Goal: Information Seeking & Learning: Find specific fact

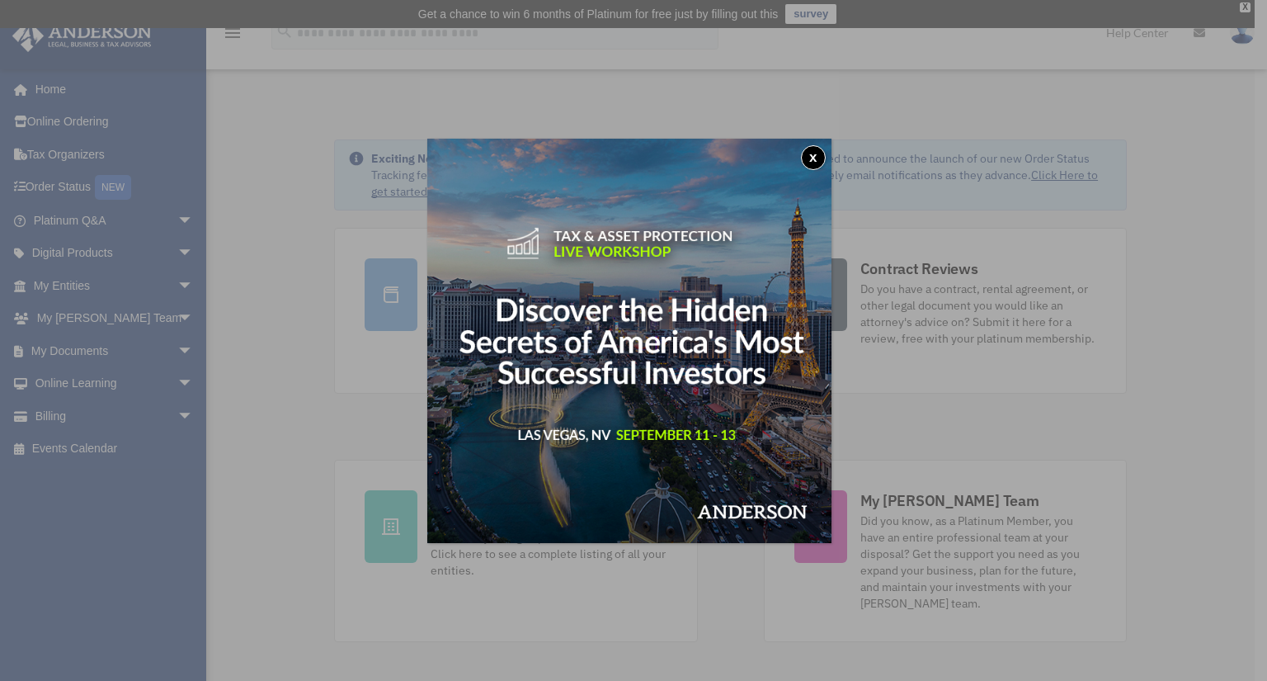
click at [76, 282] on div "x" at bounding box center [633, 340] width 1267 height 681
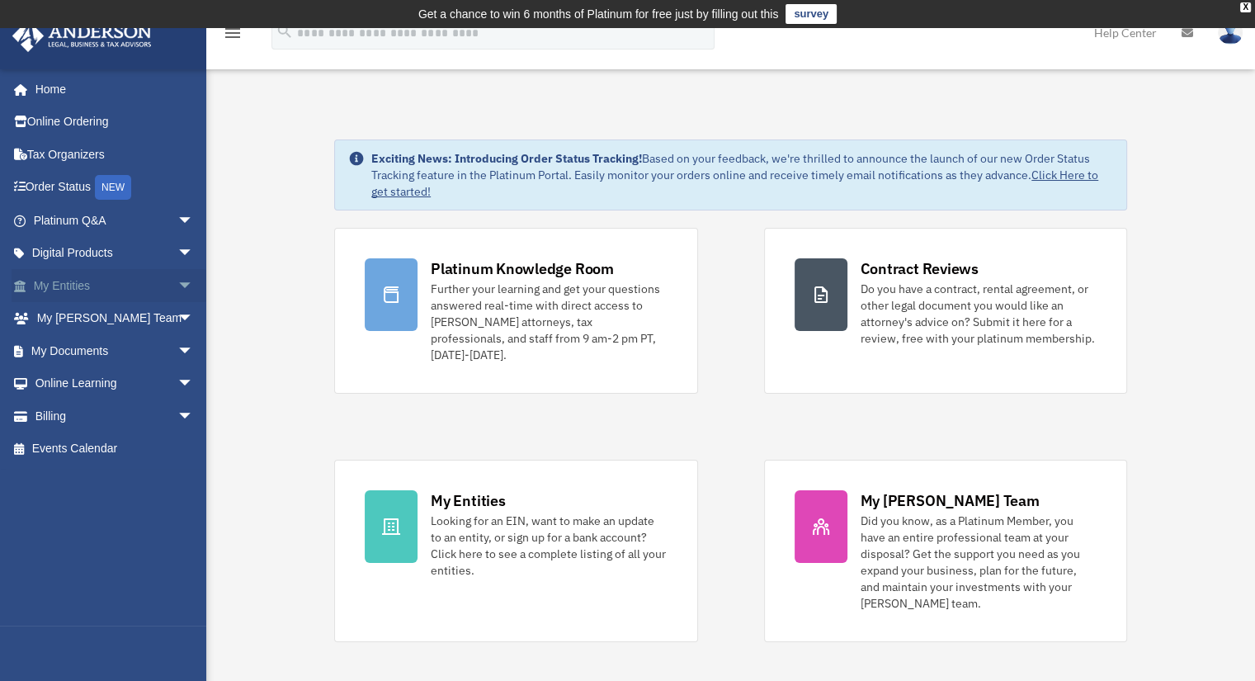
click at [177, 280] on span "arrow_drop_down" at bounding box center [193, 286] width 33 height 34
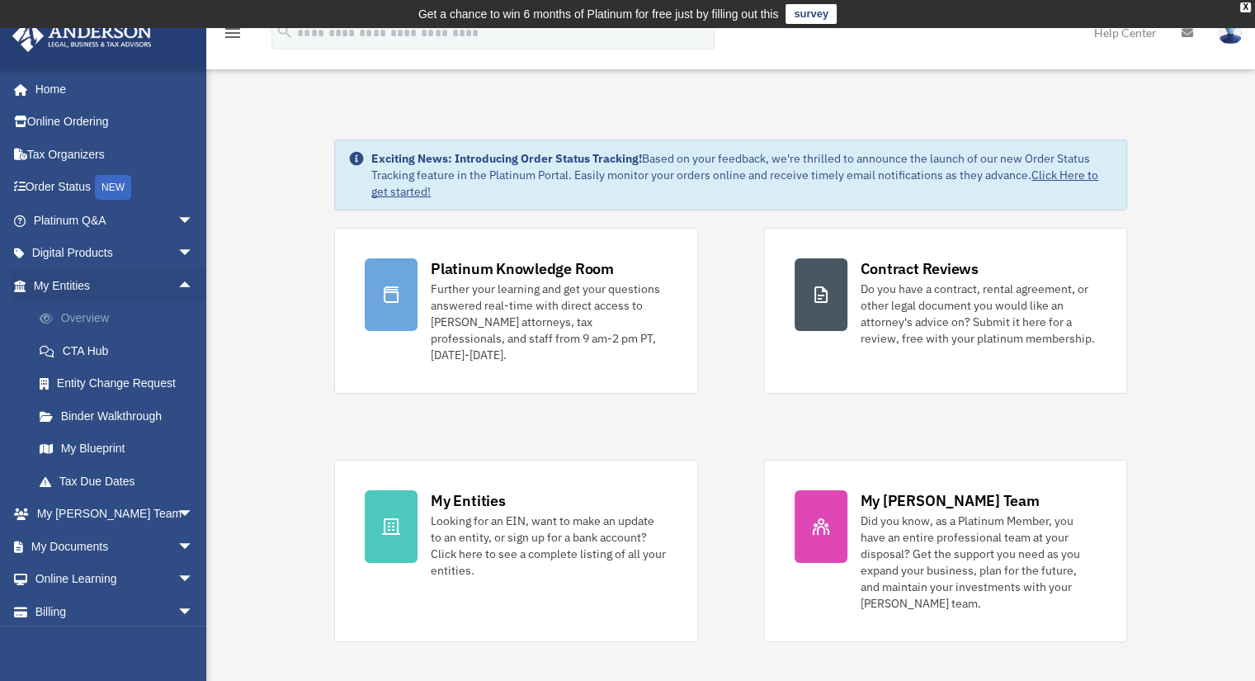
click at [82, 318] on link "Overview" at bounding box center [121, 318] width 196 height 33
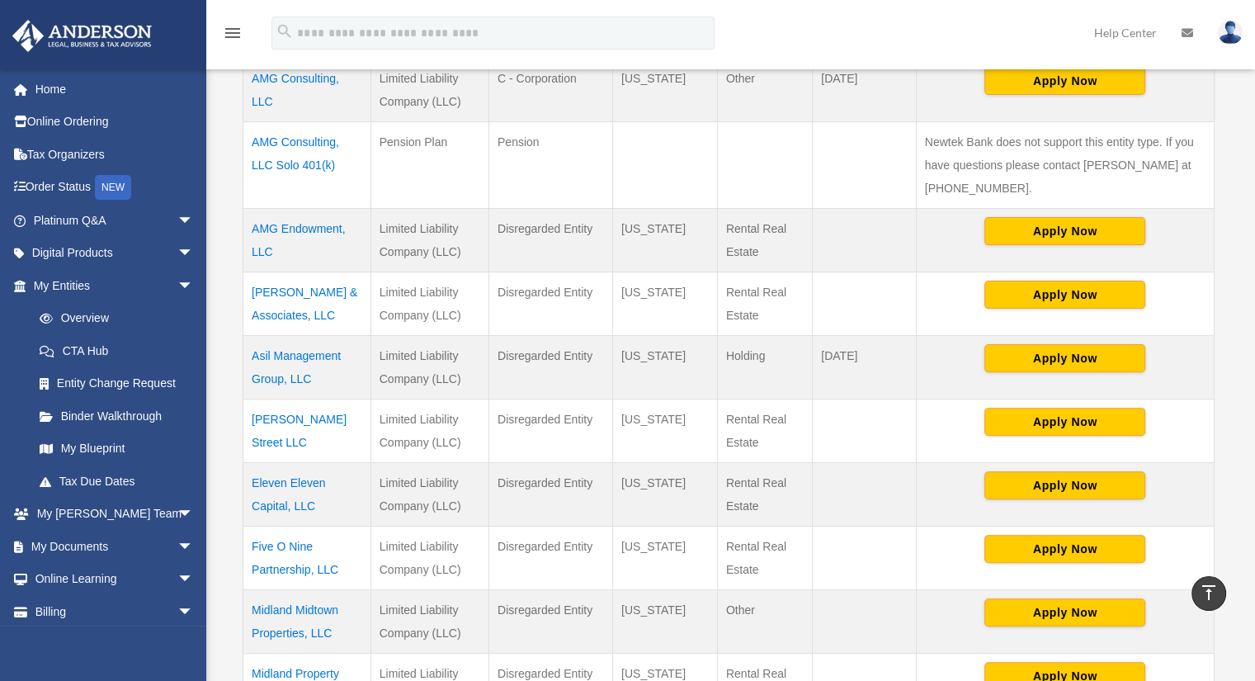
scroll to position [441, 0]
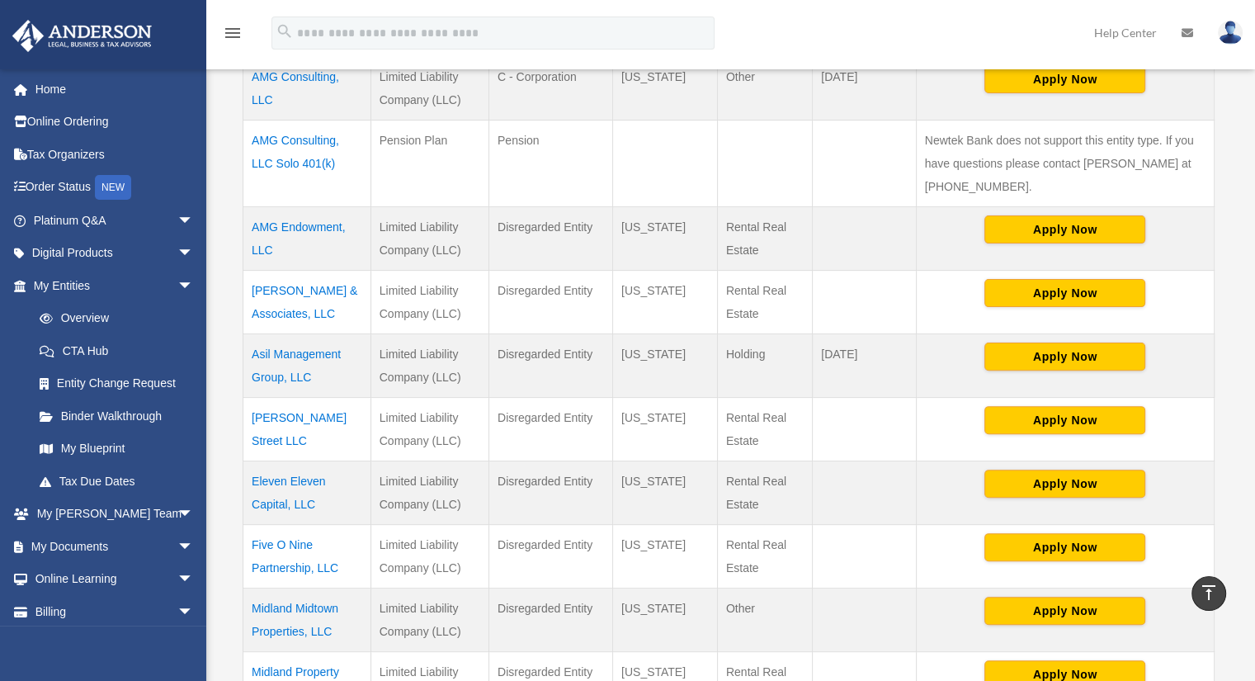
click at [286, 351] on td "Asil Management Group, LLC" at bounding box center [307, 365] width 128 height 64
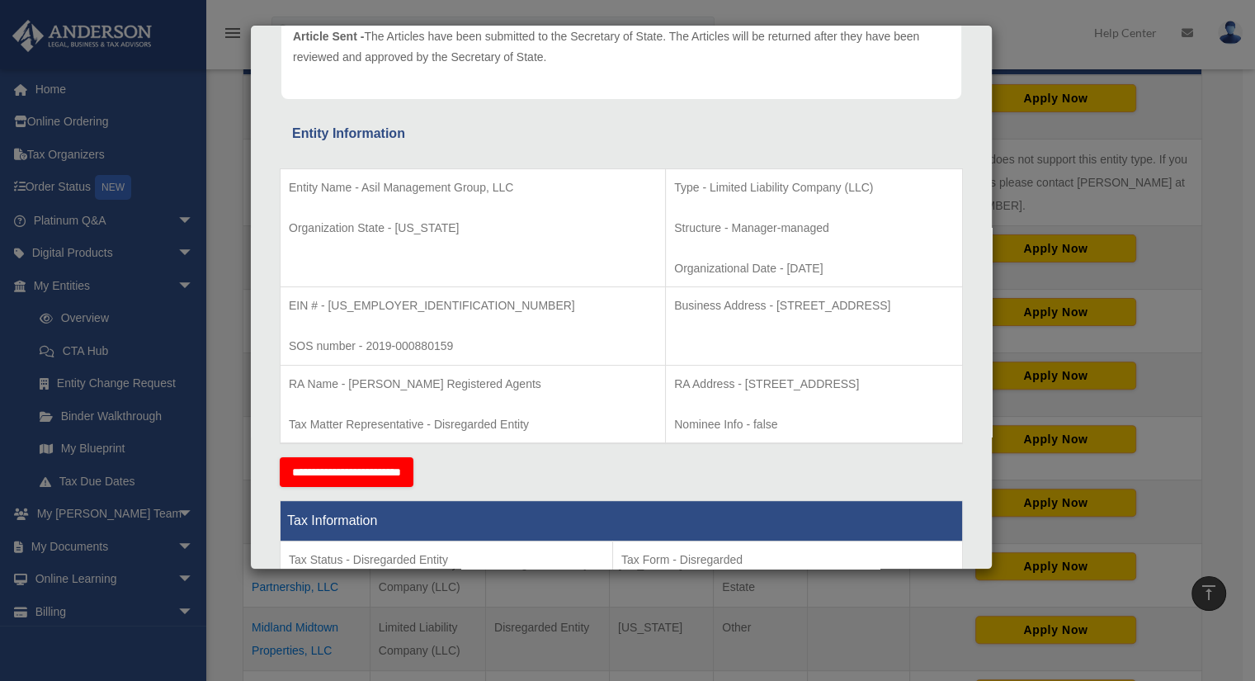
scroll to position [219, 0]
drag, startPoint x: 636, startPoint y: 376, endPoint x: 917, endPoint y: 384, distance: 281.5
click at [917, 384] on p "RA Address - [STREET_ADDRESS]" at bounding box center [814, 383] width 280 height 21
copy p "[STREET_ADDRESS]"
click at [780, 306] on p "Business Address - [STREET_ADDRESS]" at bounding box center [814, 305] width 280 height 21
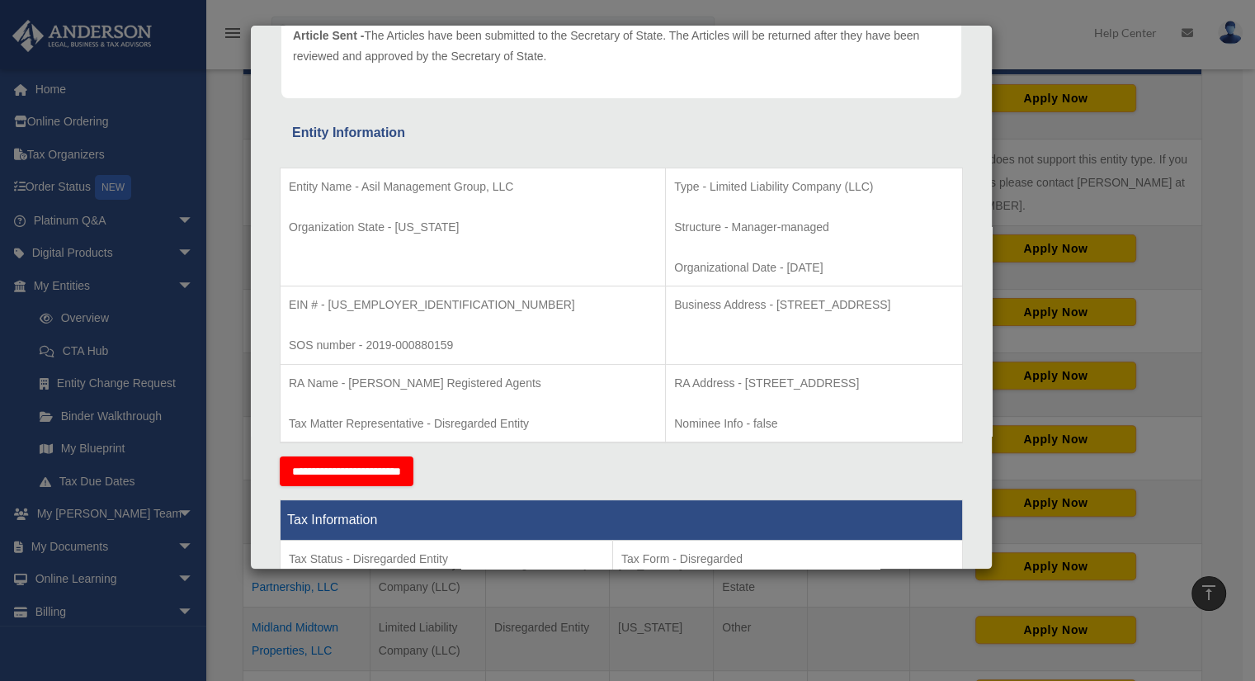
click at [780, 306] on p "Business Address - [STREET_ADDRESS]" at bounding box center [814, 305] width 280 height 21
copy p "Cheyenne"
click at [860, 305] on p "Business Address - [STREET_ADDRESS]" at bounding box center [814, 305] width 280 height 21
copy p "82001"
